Goal: Find specific page/section: Find specific page/section

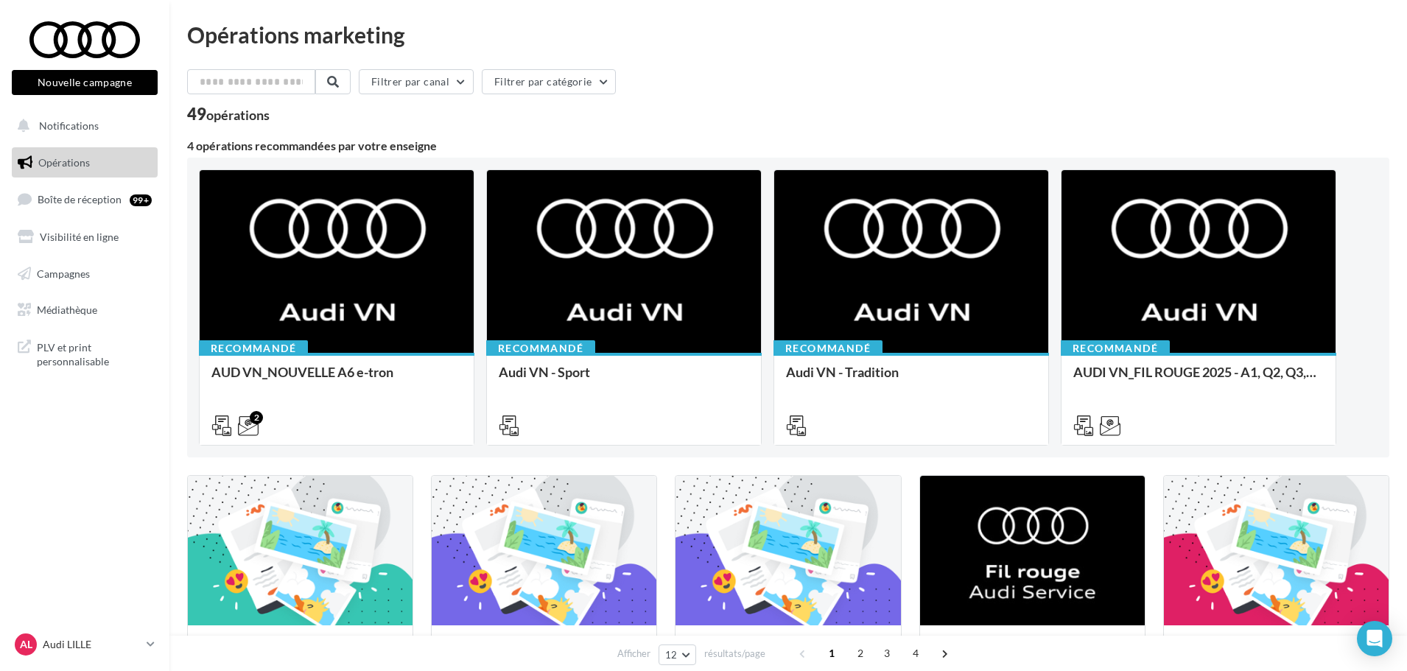
click at [969, 84] on div "Filtrer par canal Filtrer par catégorie" at bounding box center [788, 84] width 1202 height 31
click at [114, 650] on p "Audi LILLE" at bounding box center [92, 644] width 98 height 15
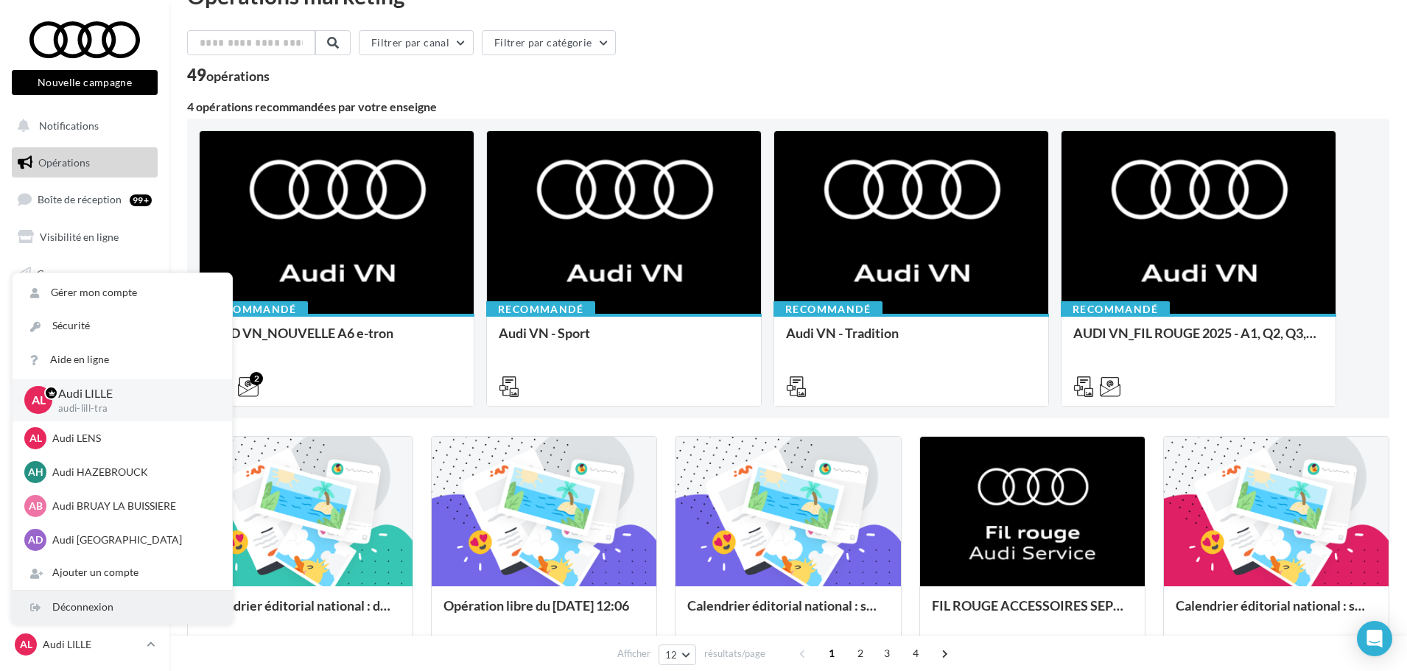
scroll to position [74, 0]
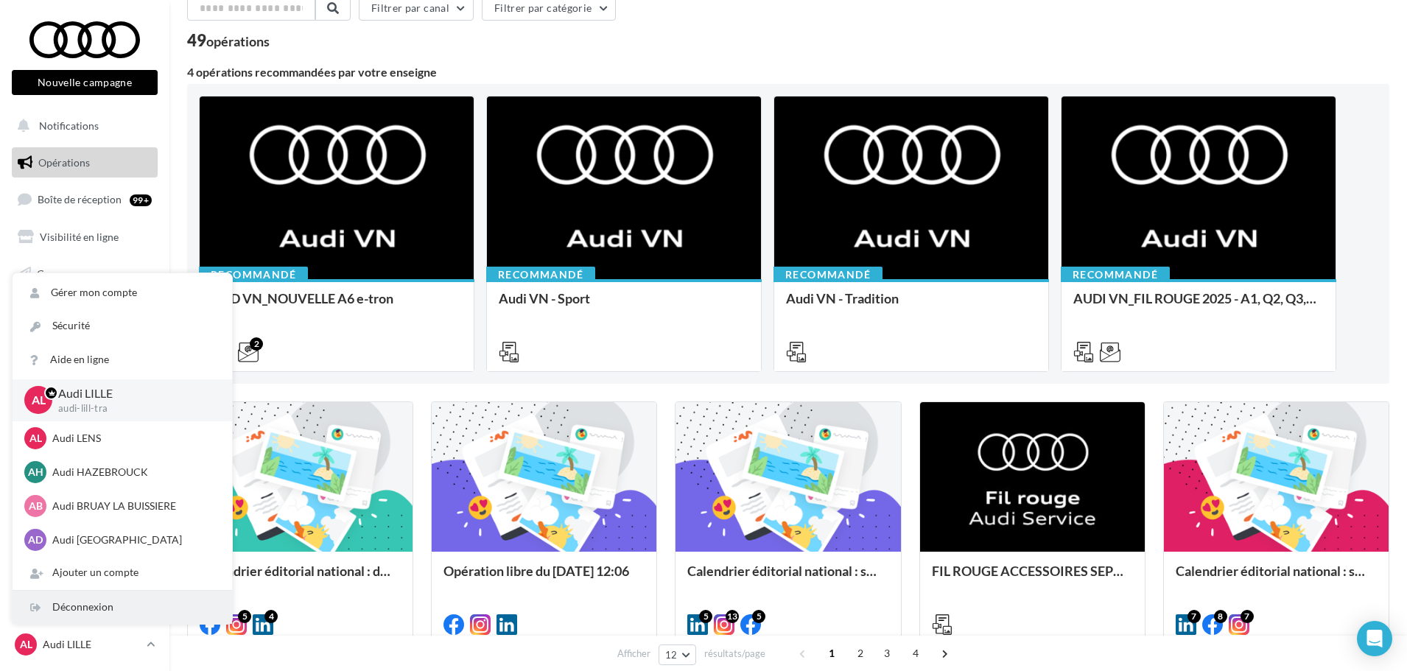
click at [104, 603] on div "Déconnexion" at bounding box center [123, 607] width 220 height 33
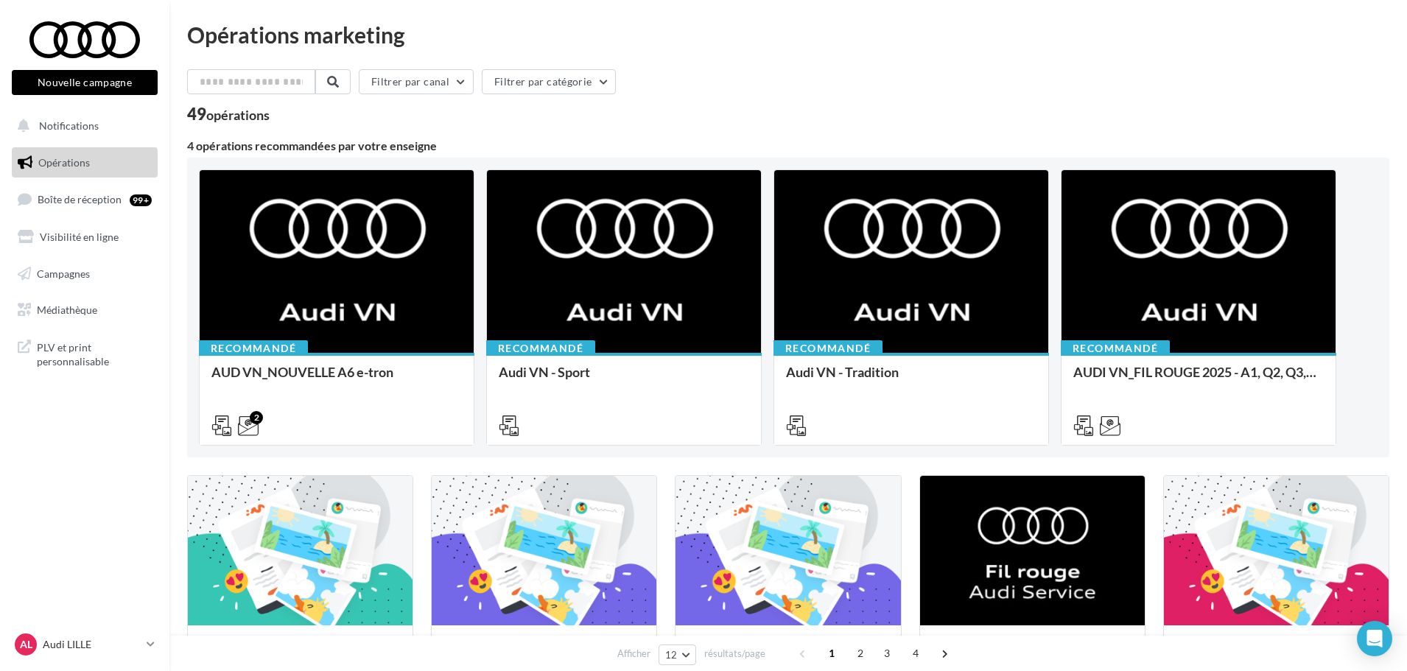
click at [88, 664] on div "AL Audi LILLE audi-lill-tra" at bounding box center [84, 651] width 169 height 41
click at [112, 650] on p "Audi LILLE" at bounding box center [92, 644] width 98 height 15
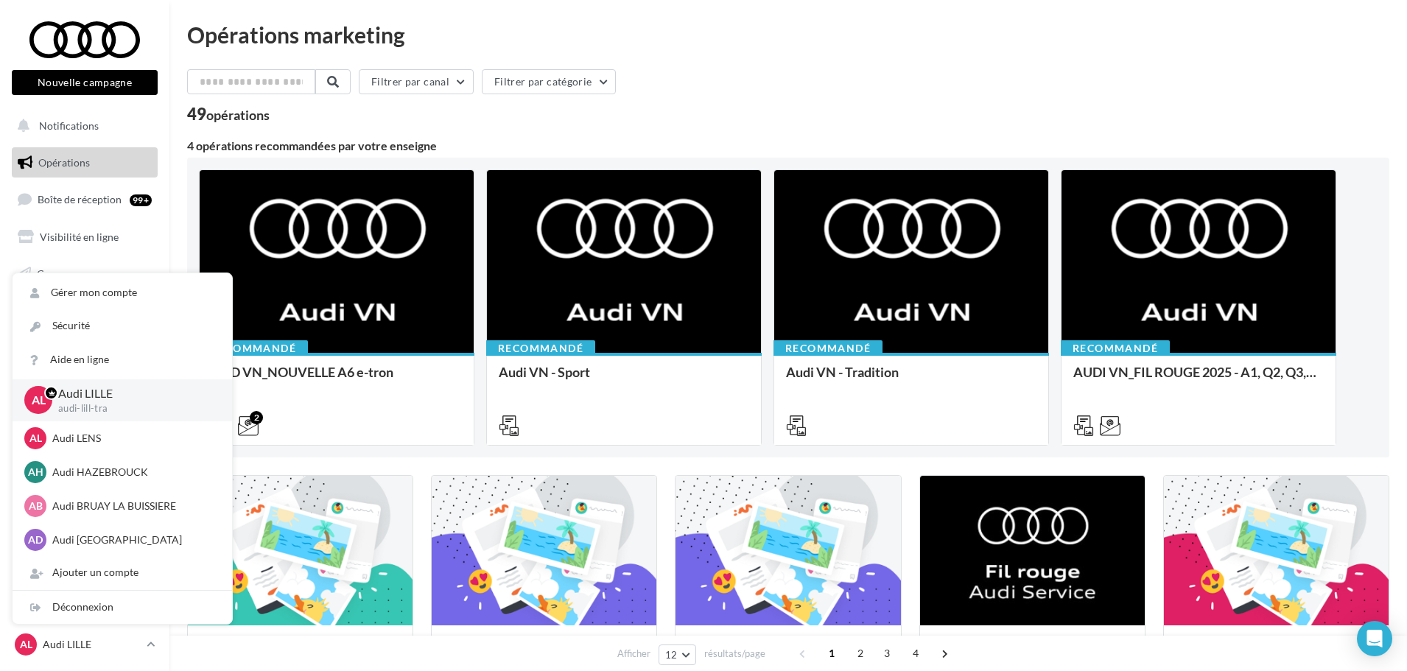
click at [1280, 35] on div "Opérations marketing" at bounding box center [788, 35] width 1202 height 22
